Goal: Transaction & Acquisition: Book appointment/travel/reservation

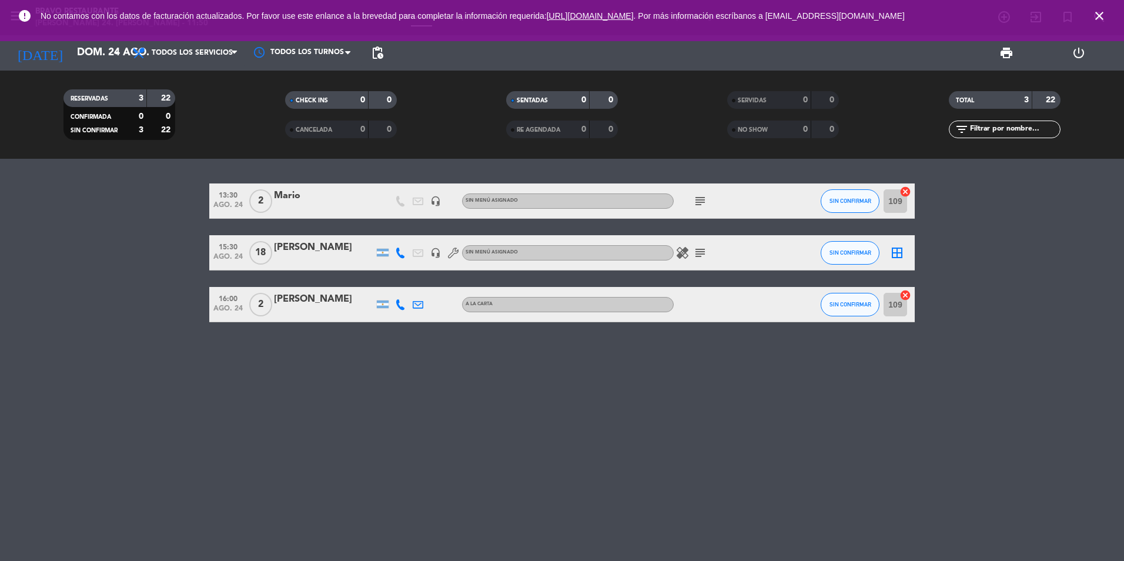
click at [1101, 19] on icon "close" at bounding box center [1099, 16] width 14 height 14
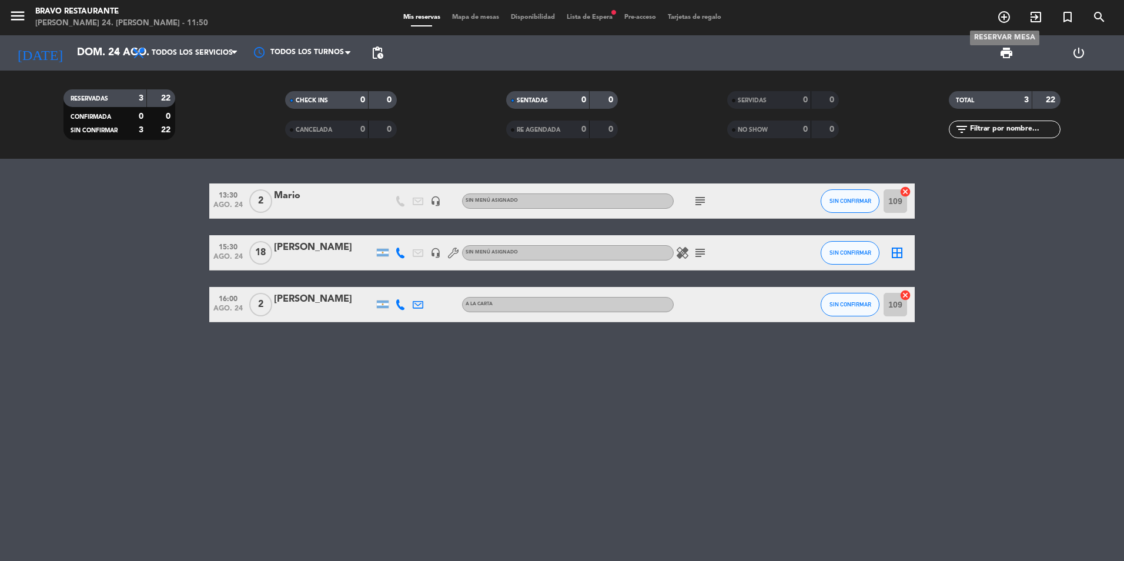
click at [1006, 20] on icon "add_circle_outline" at bounding box center [1004, 17] width 14 height 14
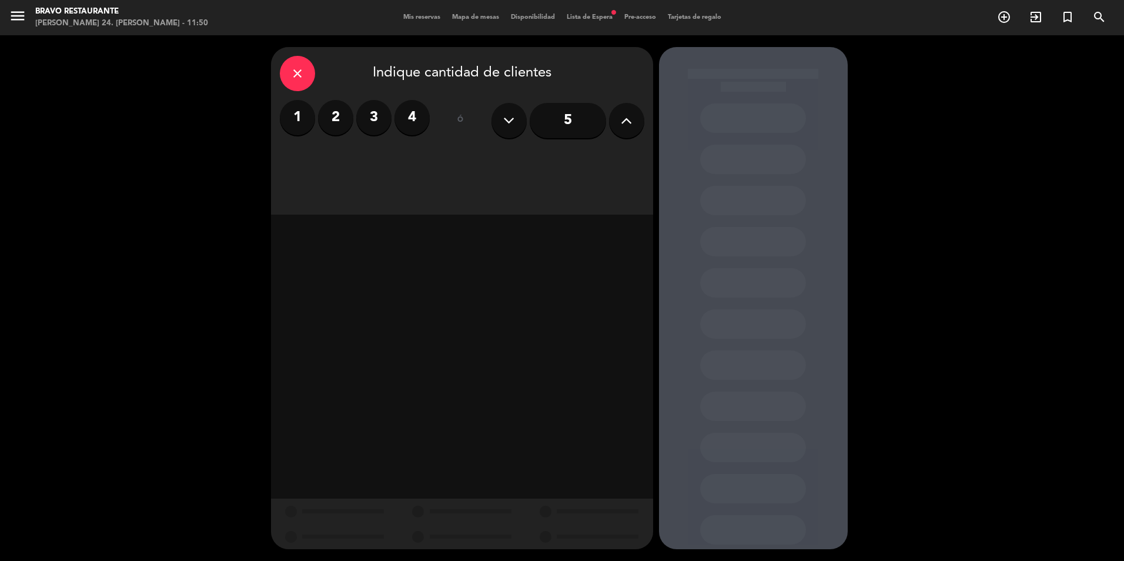
click at [337, 111] on label "2" at bounding box center [335, 117] width 35 height 35
click at [425, 156] on div "Almuerzo" at bounding box center [416, 161] width 89 height 24
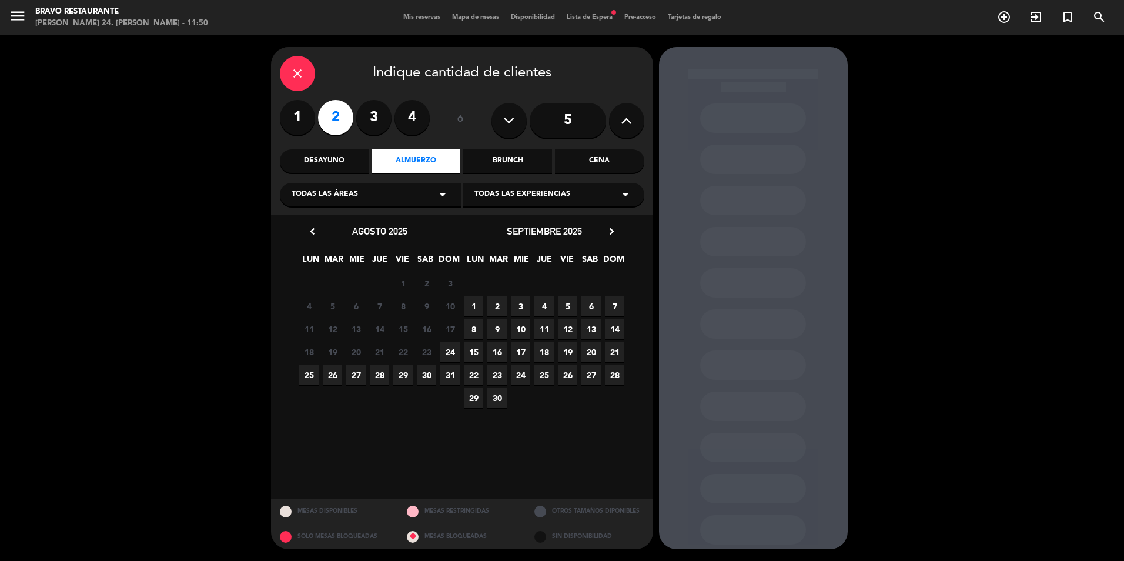
click at [452, 350] on span "24" at bounding box center [449, 351] width 19 height 19
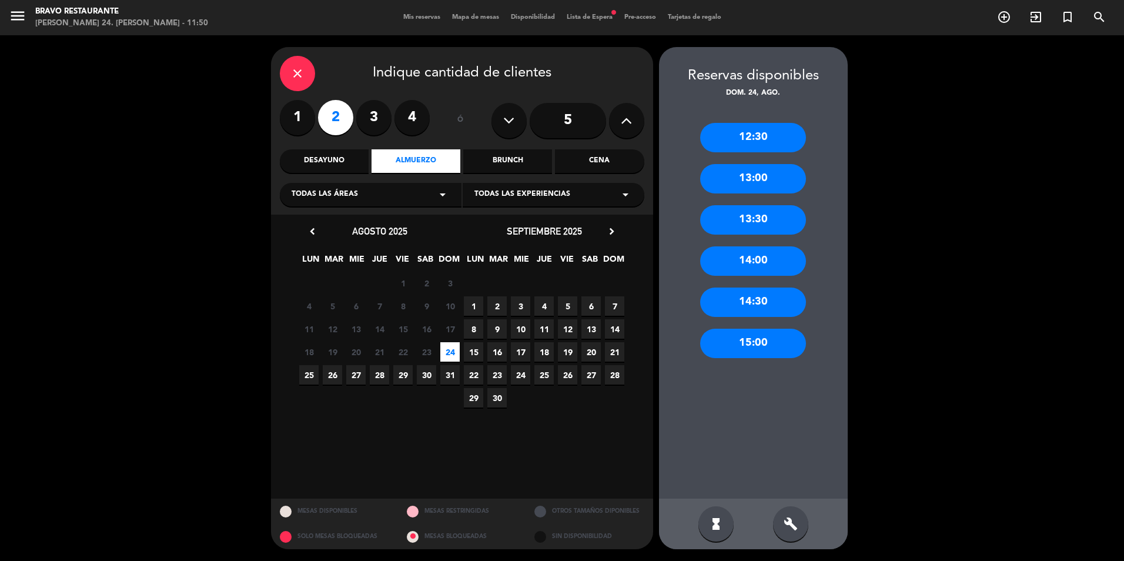
click at [771, 180] on div "13:00" at bounding box center [753, 178] width 106 height 29
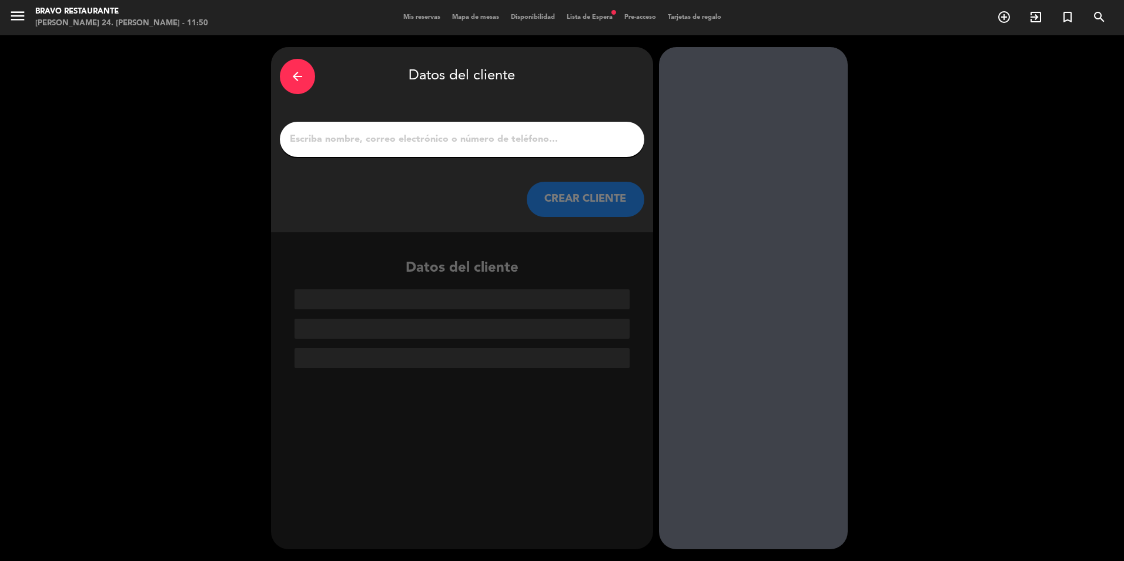
click at [492, 138] on input "1" at bounding box center [462, 139] width 347 height 16
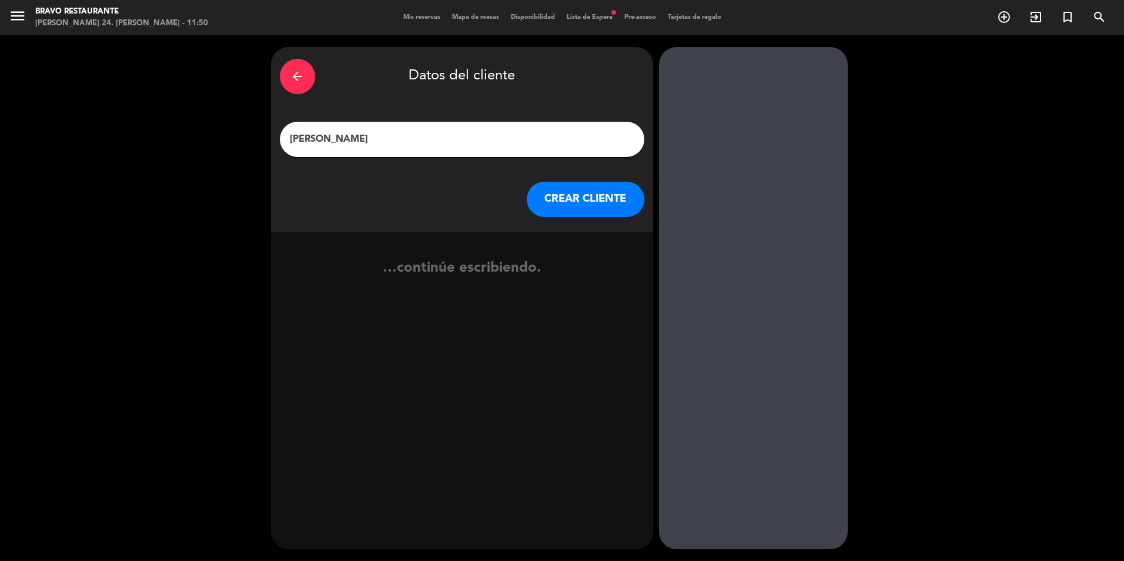
type input "[PERSON_NAME]"
click at [571, 200] on button "CREAR CLIENTE" at bounding box center [586, 199] width 118 height 35
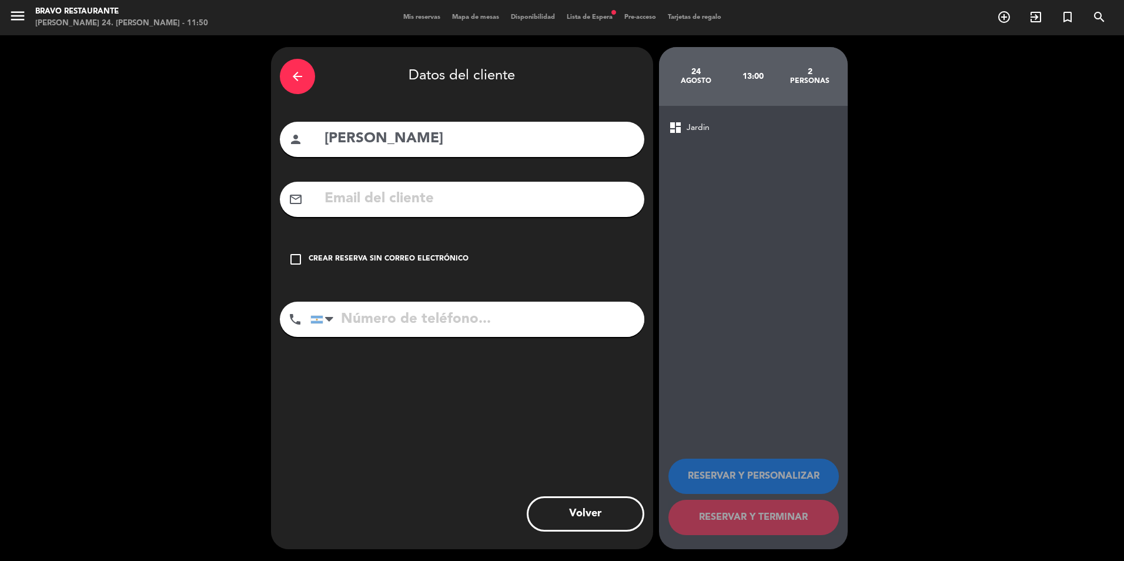
click at [384, 239] on div "arrow_back Datos del cliente person [PERSON_NAME] mail_outline check_box_outlin…" at bounding box center [462, 298] width 382 height 502
click at [412, 250] on div "check_box_outline_blank Crear reserva sin correo electrónico" at bounding box center [462, 259] width 365 height 35
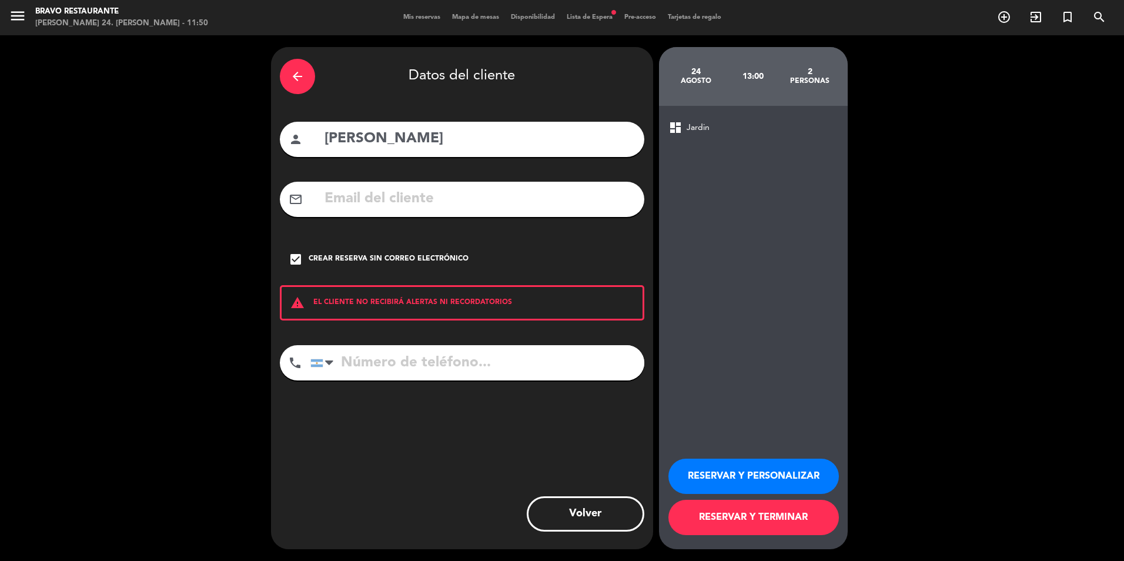
click at [703, 510] on button "RESERVAR Y TERMINAR" at bounding box center [753, 517] width 170 height 35
